Goal: Information Seeking & Learning: Learn about a topic

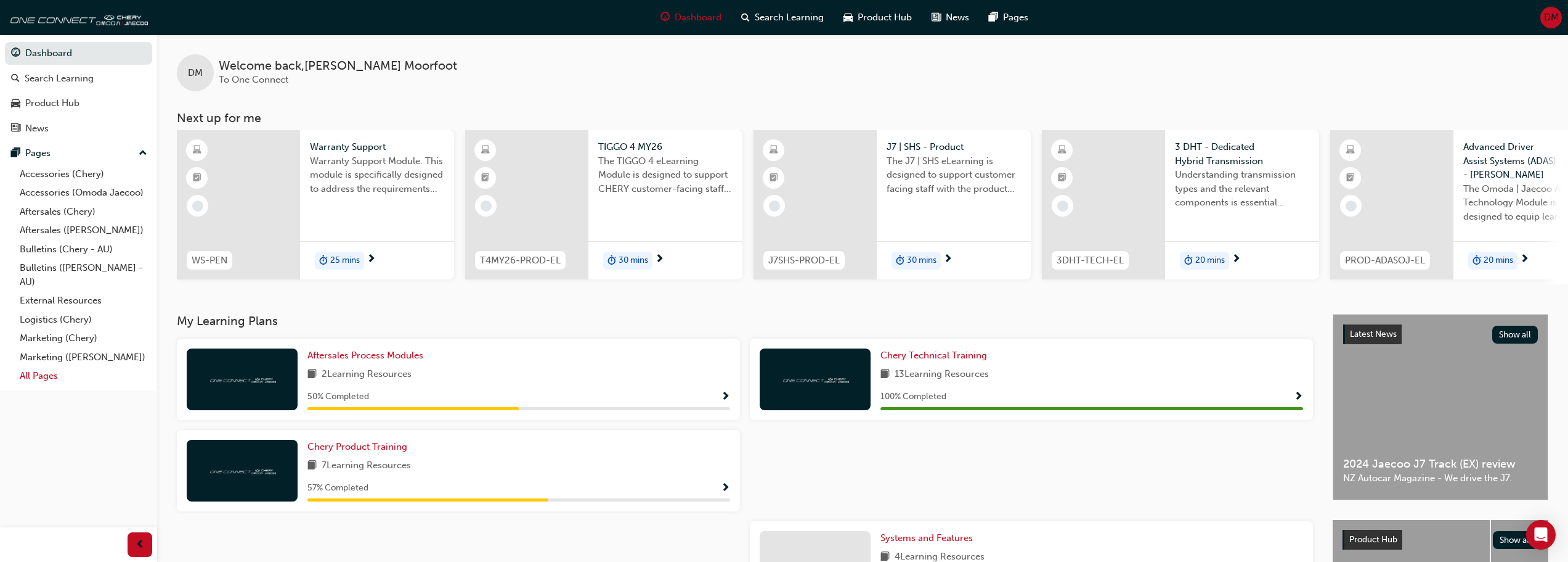
click at [38, 374] on link "All Pages" at bounding box center [84, 376] width 137 height 19
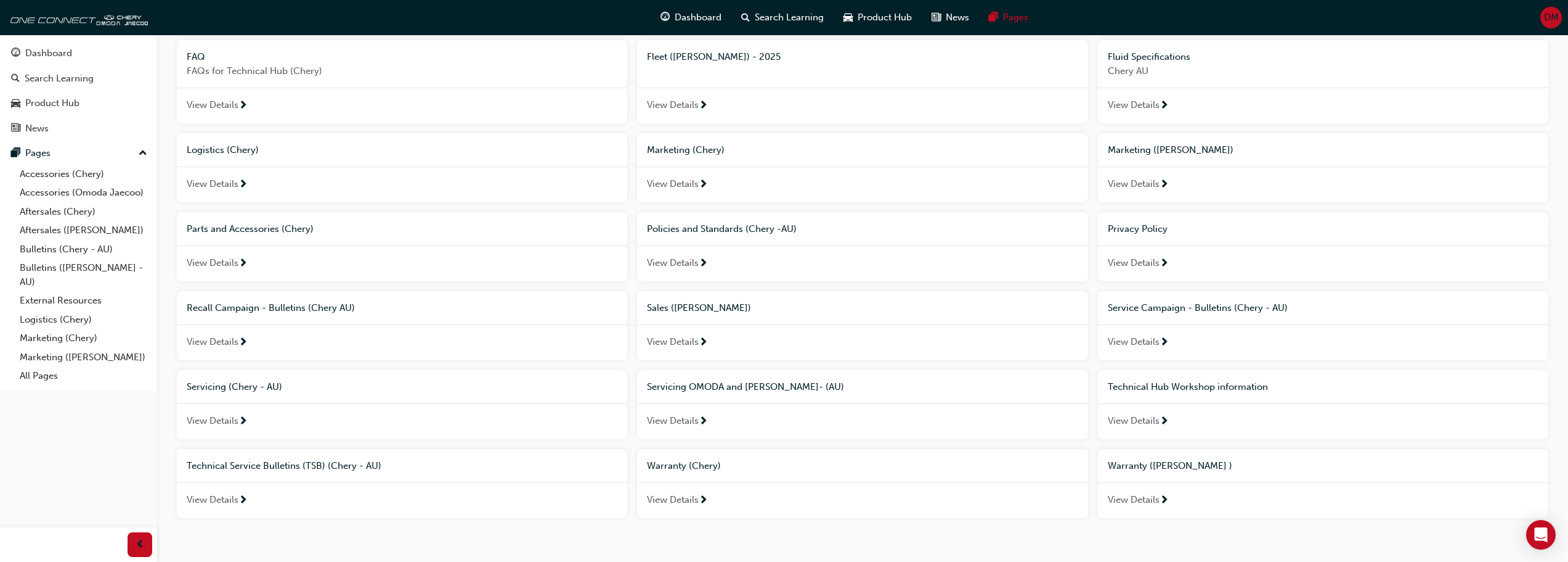
scroll to position [384, 0]
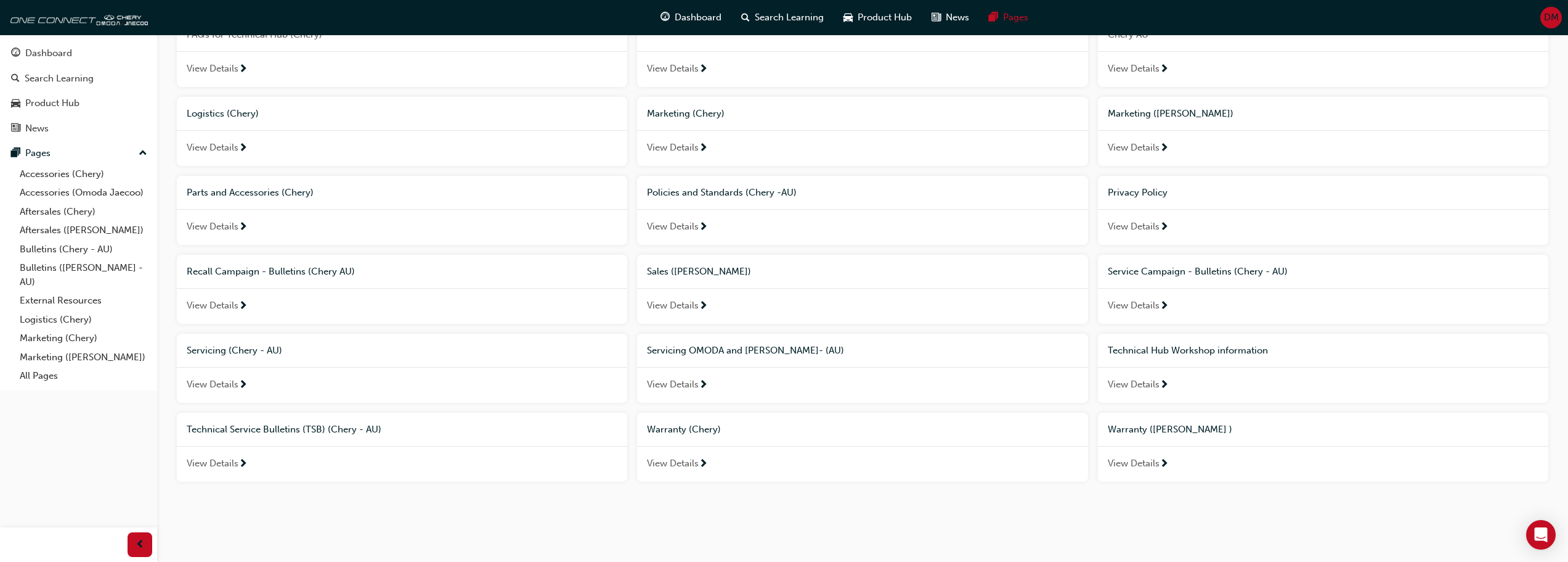
click at [1177, 348] on span "Technical Hub Workshop information" at bounding box center [1188, 350] width 160 height 11
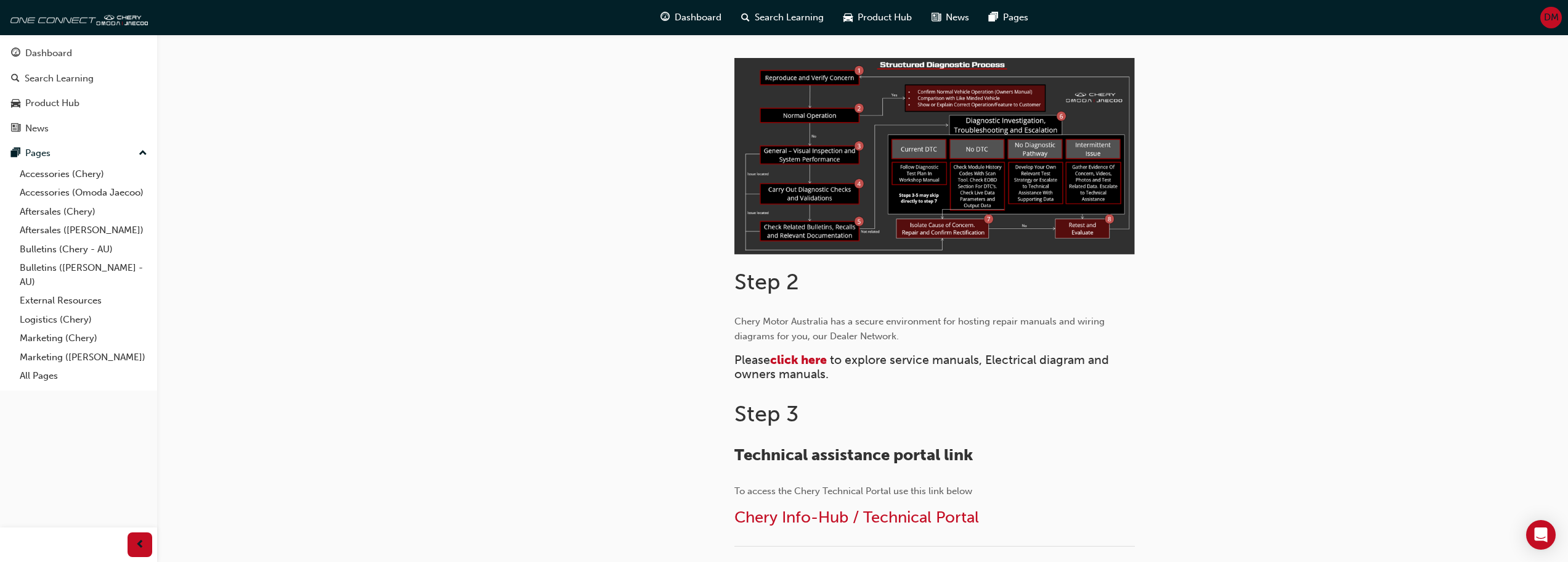
scroll to position [432, 0]
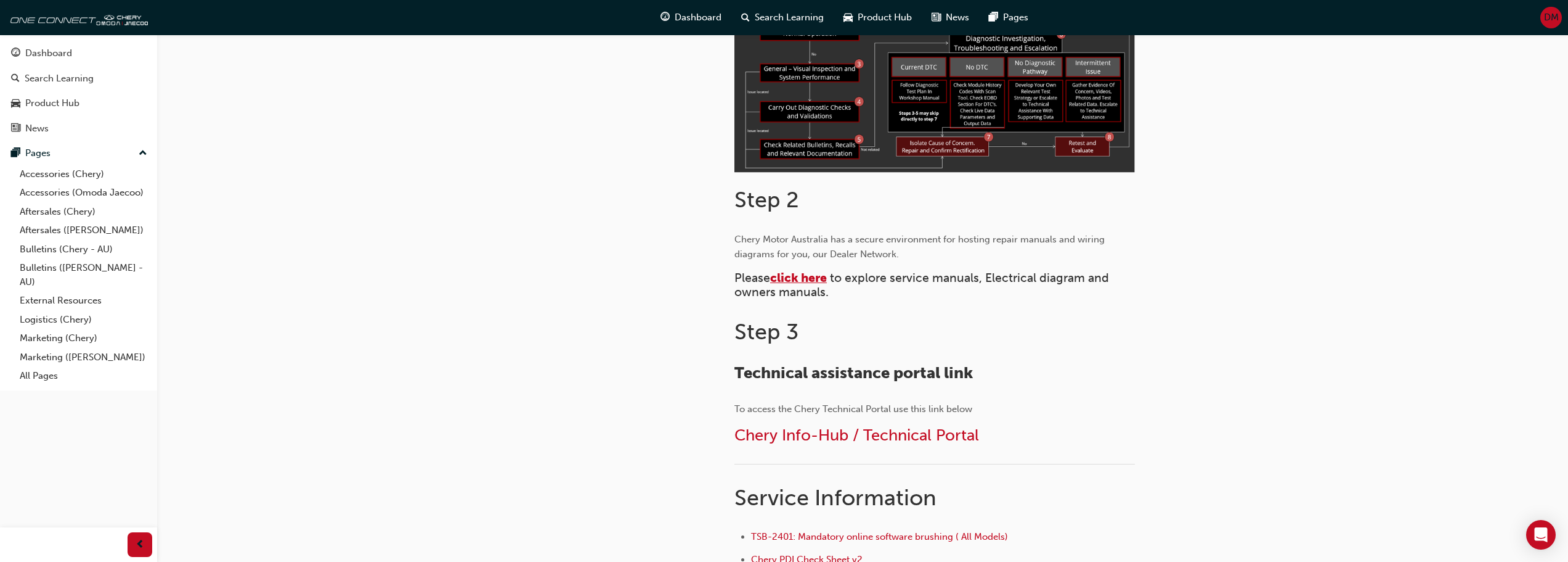
click at [801, 275] on span "click here" at bounding box center [799, 278] width 57 height 14
